Goal: Task Accomplishment & Management: Manage account settings

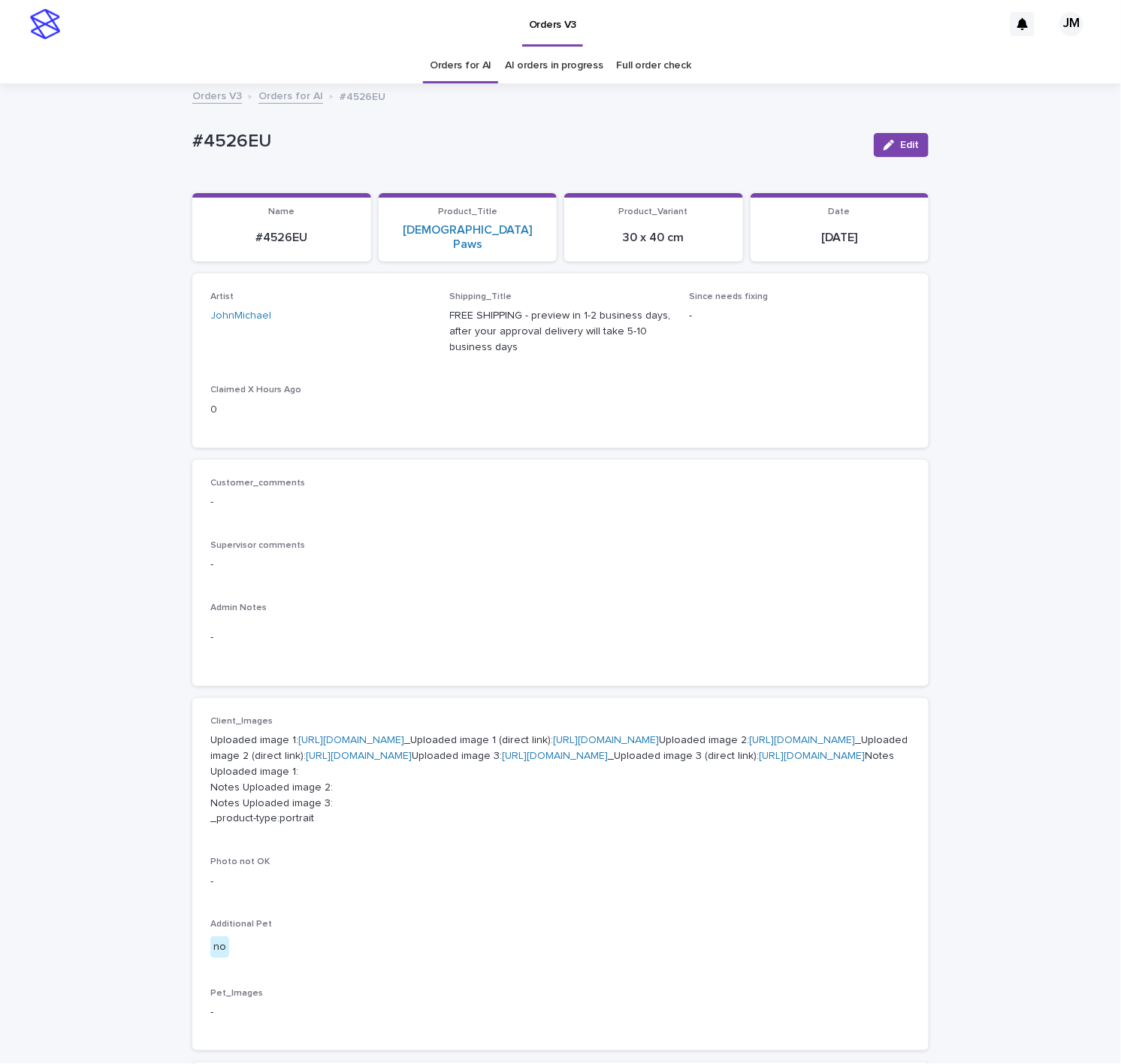
click at [70, 667] on div "Loading... Saving… Loading... Saving… #4526EU Edit #4526EU Edit Sorry, there wa…" at bounding box center [560, 815] width 1121 height 1461
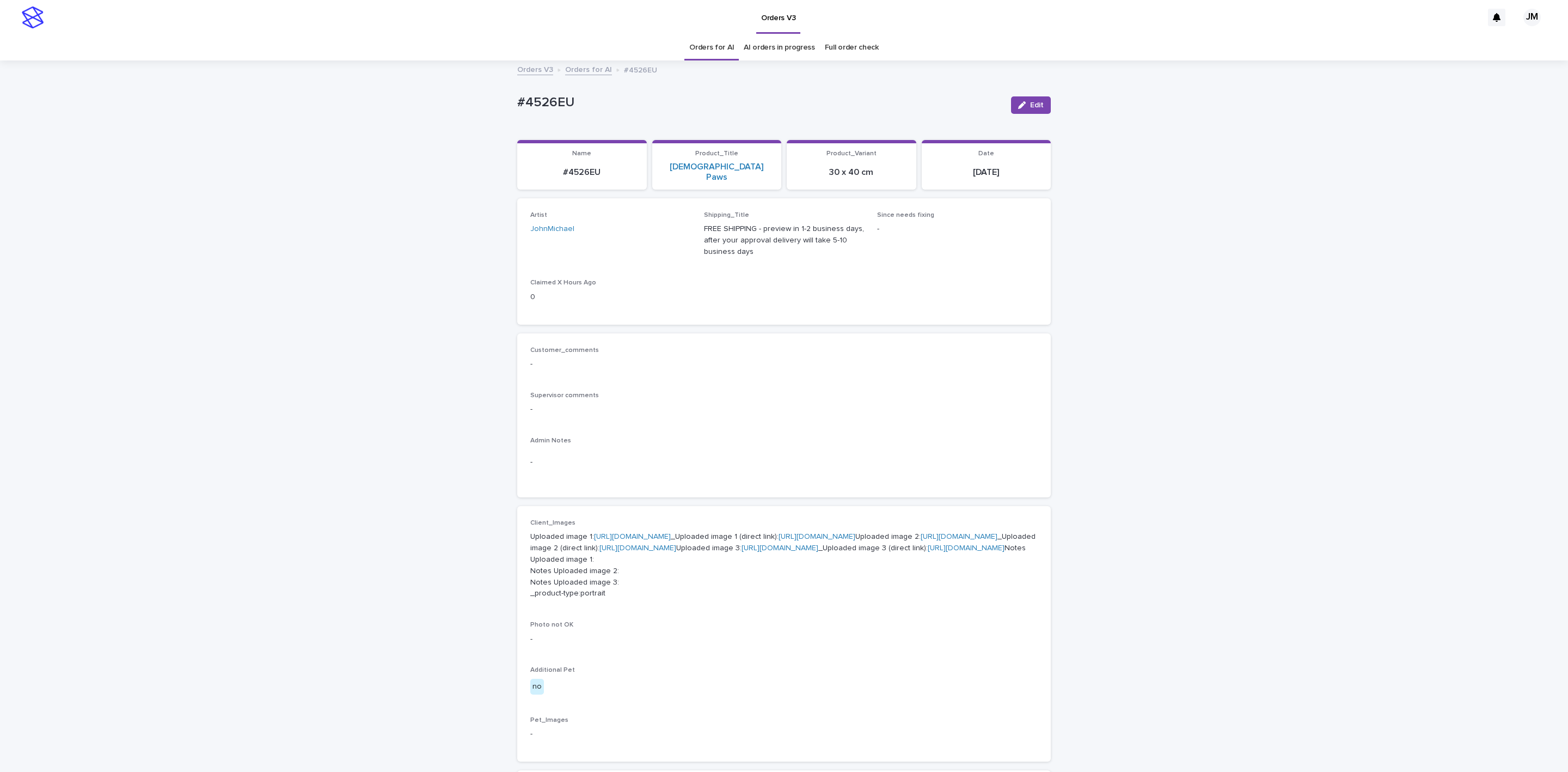
click at [779, 540] on link "https://files.getuploadkit.com/d0af17d2-f7ad-463c-9c5d-ef0b90368cc5/4086426f-a6…" at bounding box center [817, 537] width 77 height 8
click at [676, 552] on link "https://files.getuploadkit.com/d0af17d2-f7ad-463c-9c5d-ef0b90368cc5/6b37441c-aa…" at bounding box center [638, 548] width 77 height 8
click at [812, 552] on link "https://files.getuploadkit.com/d0af17d2-f7ad-463c-9c5d-ef0b90368cc5/92c6000d-d0…" at bounding box center [966, 548] width 77 height 8
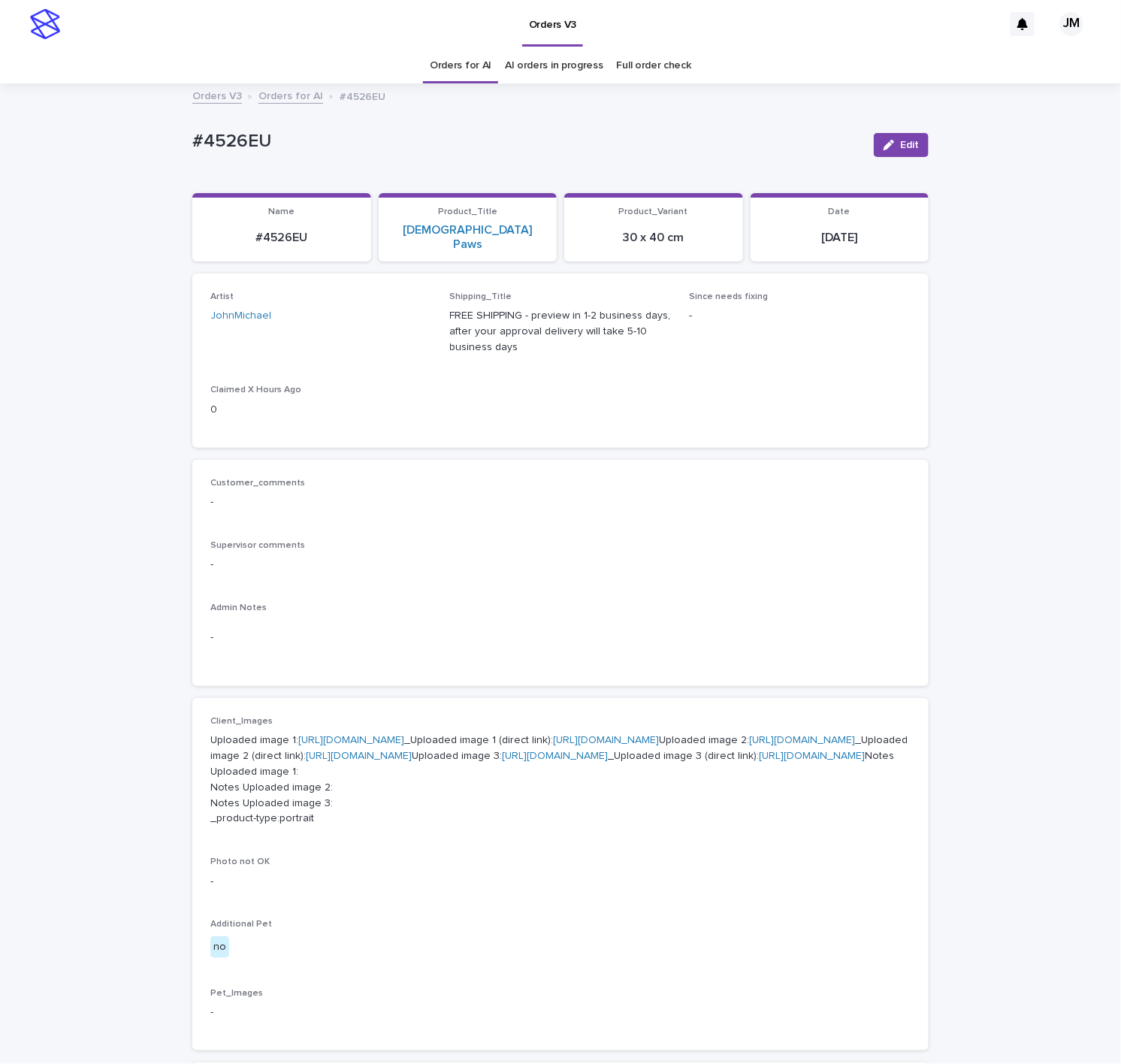
click at [553, 745] on link "https://files.getuploadkit.com/d0af17d2-f7ad-463c-9c5d-ef0b90368cc5/4086426f-a6…" at bounding box center [605, 740] width 106 height 11
